Goal: Task Accomplishment & Management: Use online tool/utility

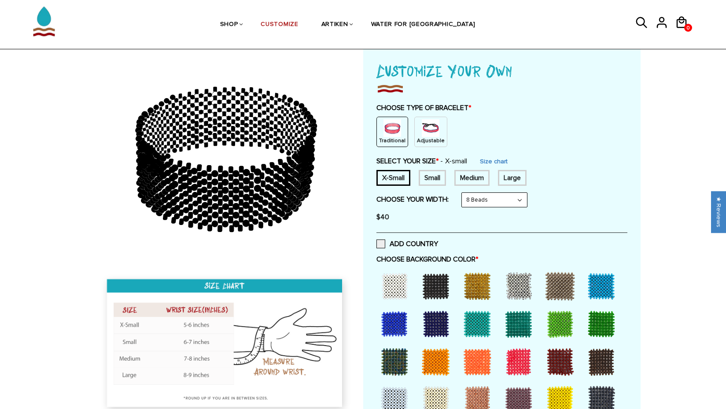
scroll to position [53, 0]
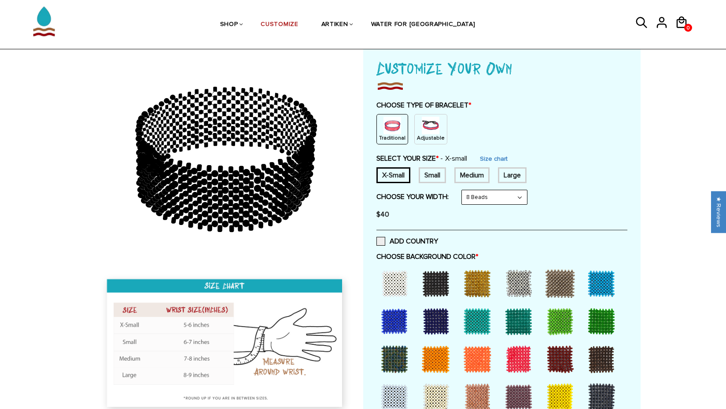
click at [429, 128] on img at bounding box center [431, 126] width 18 height 18
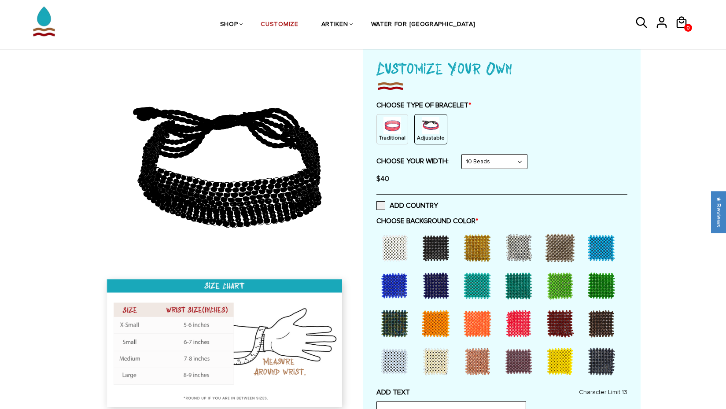
select select "8-beads"
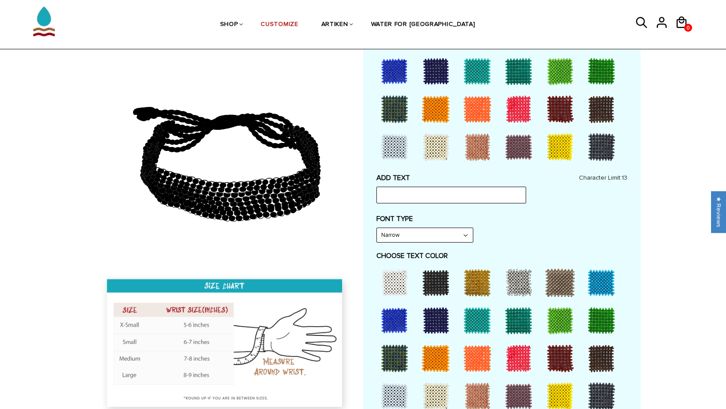
scroll to position [282, 0]
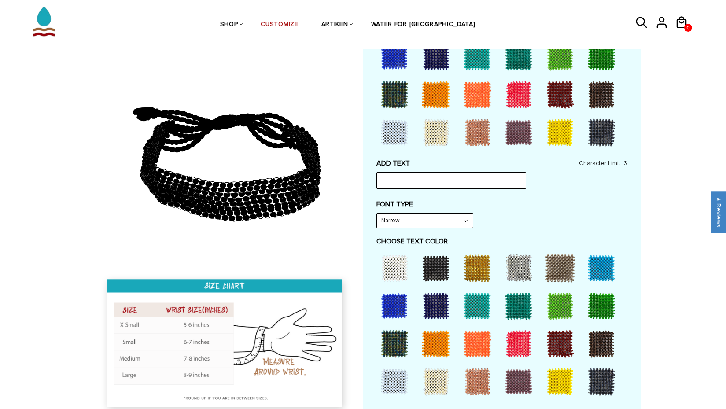
click at [560, 94] on div at bounding box center [560, 94] width 35 height 35
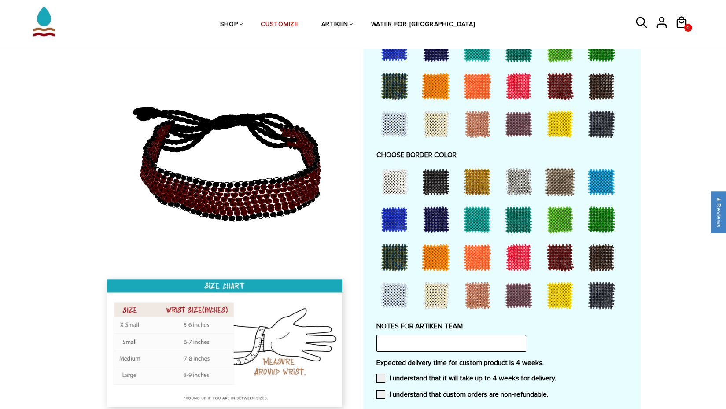
scroll to position [540, 0]
click at [557, 286] on div at bounding box center [560, 295] width 35 height 35
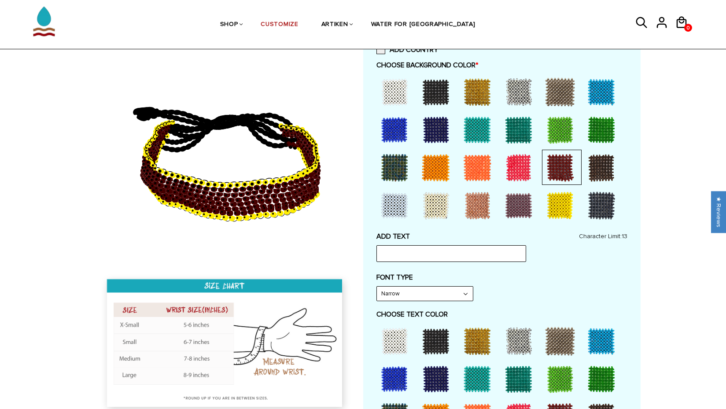
scroll to position [202, 0]
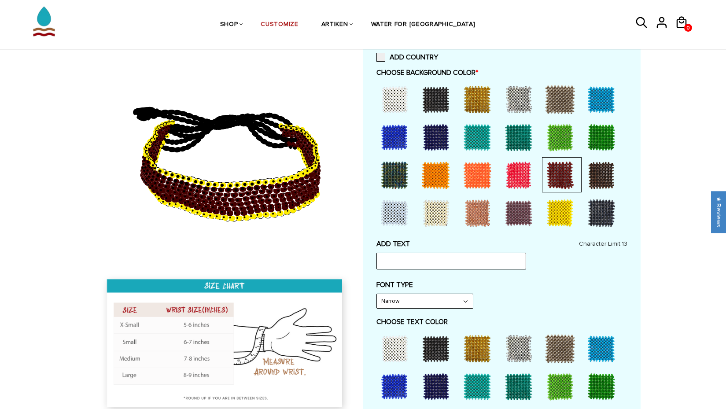
click at [432, 133] on div at bounding box center [435, 137] width 35 height 35
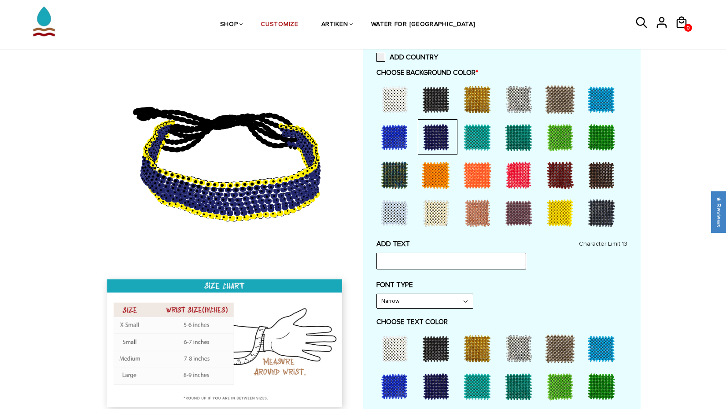
click at [398, 136] on div at bounding box center [394, 137] width 35 height 35
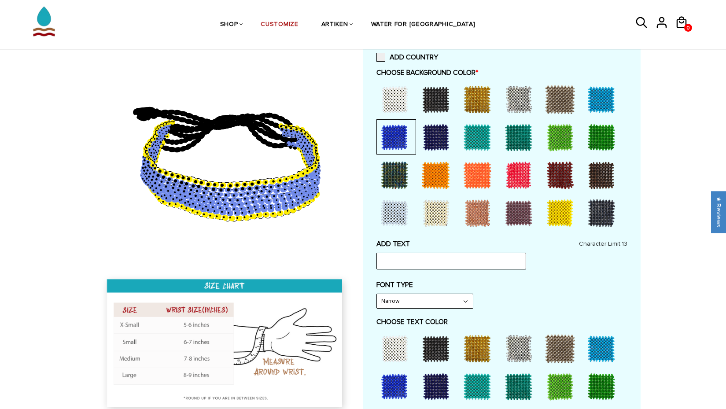
click at [436, 133] on div at bounding box center [435, 137] width 35 height 35
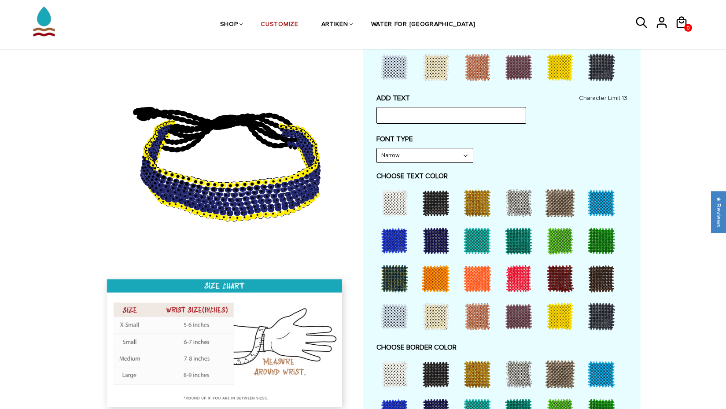
scroll to position [354, 0]
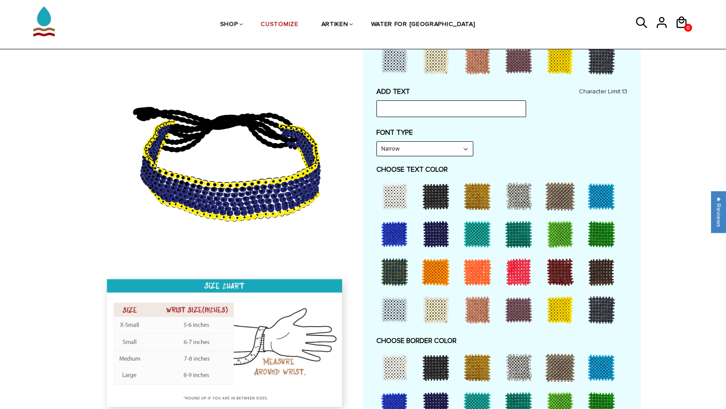
click at [513, 306] on div at bounding box center [518, 309] width 35 height 35
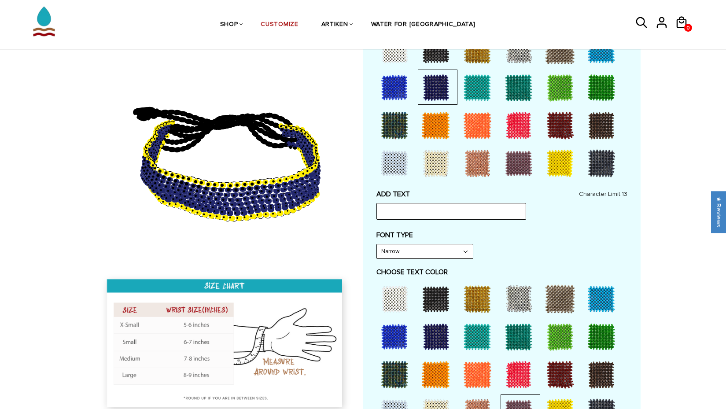
scroll to position [239, 0]
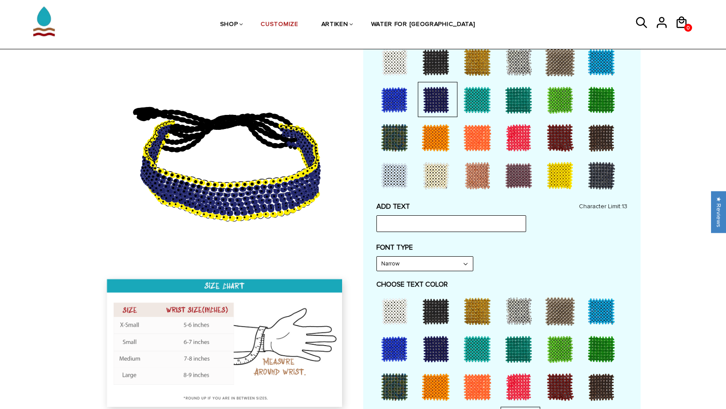
click at [518, 174] on div at bounding box center [518, 175] width 35 height 35
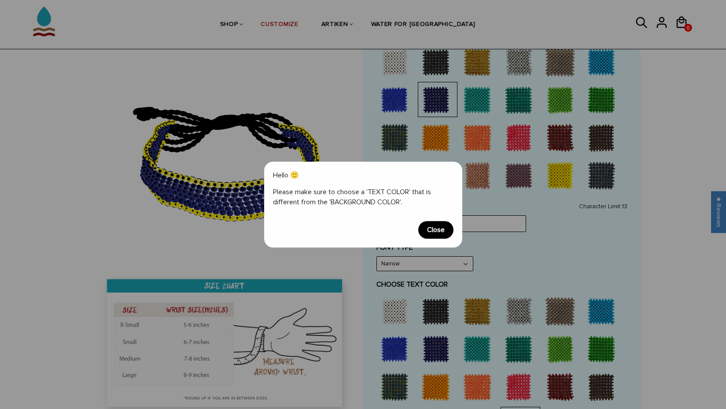
click at [436, 231] on span "Close" at bounding box center [435, 230] width 35 height 18
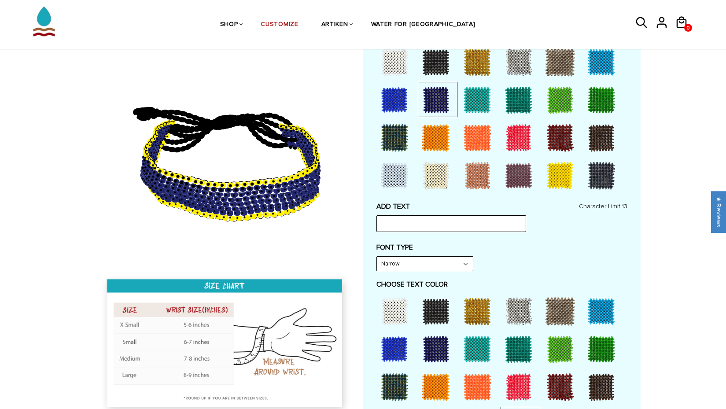
click at [517, 170] on div at bounding box center [518, 175] width 35 height 35
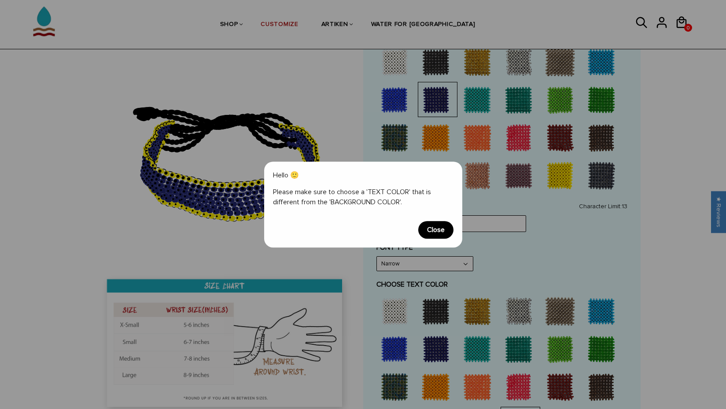
click at [394, 309] on div "Hello 🙂 Please make sure to choose a 'TEXT COLOR' that is different from the 'B…" at bounding box center [363, 204] width 726 height 409
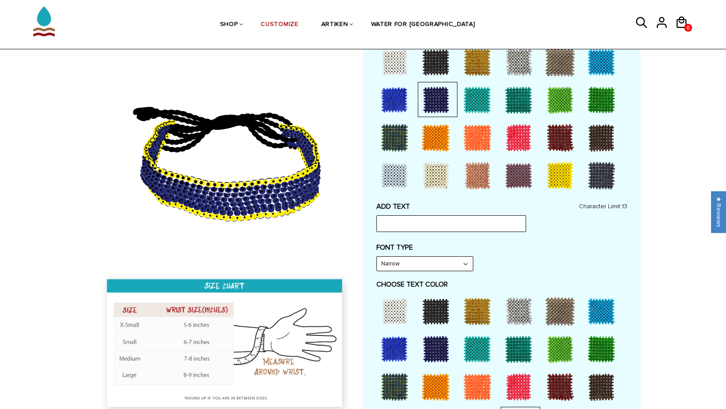
click at [394, 305] on div at bounding box center [394, 311] width 35 height 35
click at [517, 171] on div at bounding box center [518, 175] width 35 height 35
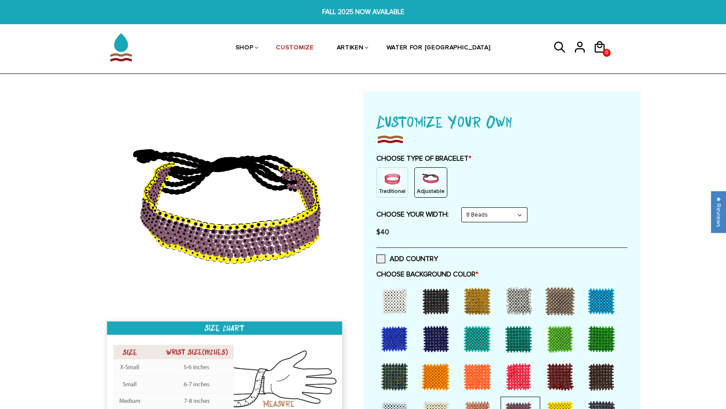
scroll to position [0, 0]
